Goal: Book appointment/travel/reservation

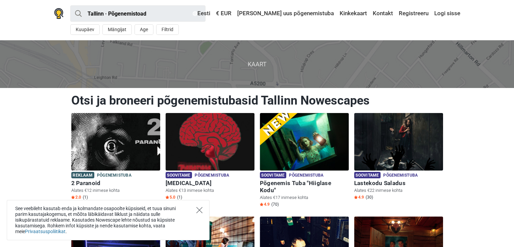
click at [201, 209] on icon "Close" at bounding box center [199, 210] width 6 height 6
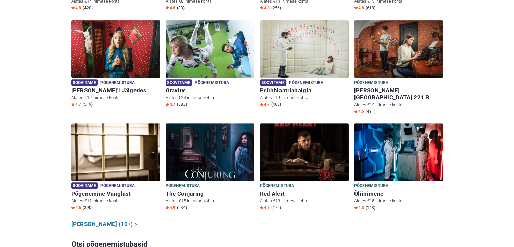
scroll to position [302, 0]
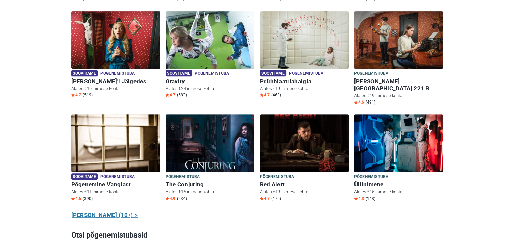
click at [104, 211] on link "Näita kõiki (10+) >" at bounding box center [104, 215] width 67 height 9
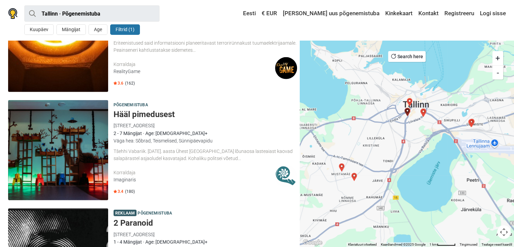
scroll to position [1703, 0]
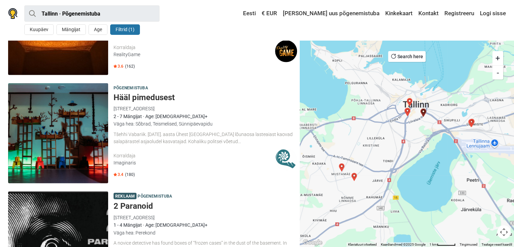
click at [91, 138] on img at bounding box center [58, 133] width 100 height 100
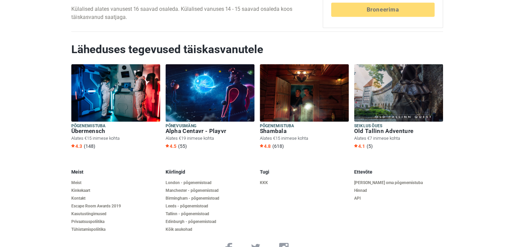
scroll to position [1648, 0]
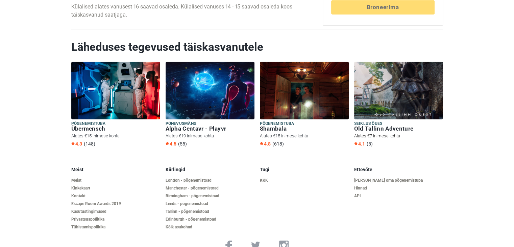
click at [396, 84] on img at bounding box center [398, 90] width 89 height 57
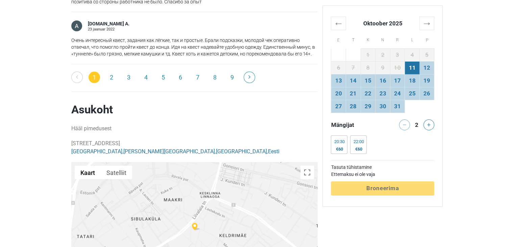
scroll to position [1287, 0]
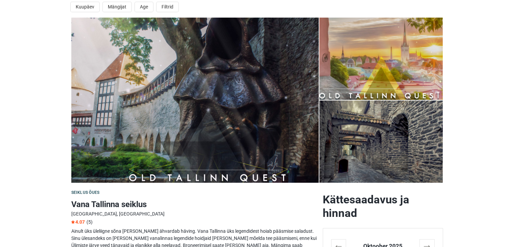
scroll to position [35, 0]
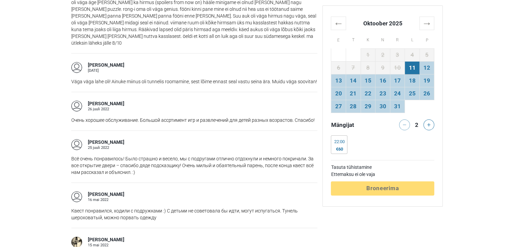
scroll to position [927, 0]
